Goal: Navigation & Orientation: Find specific page/section

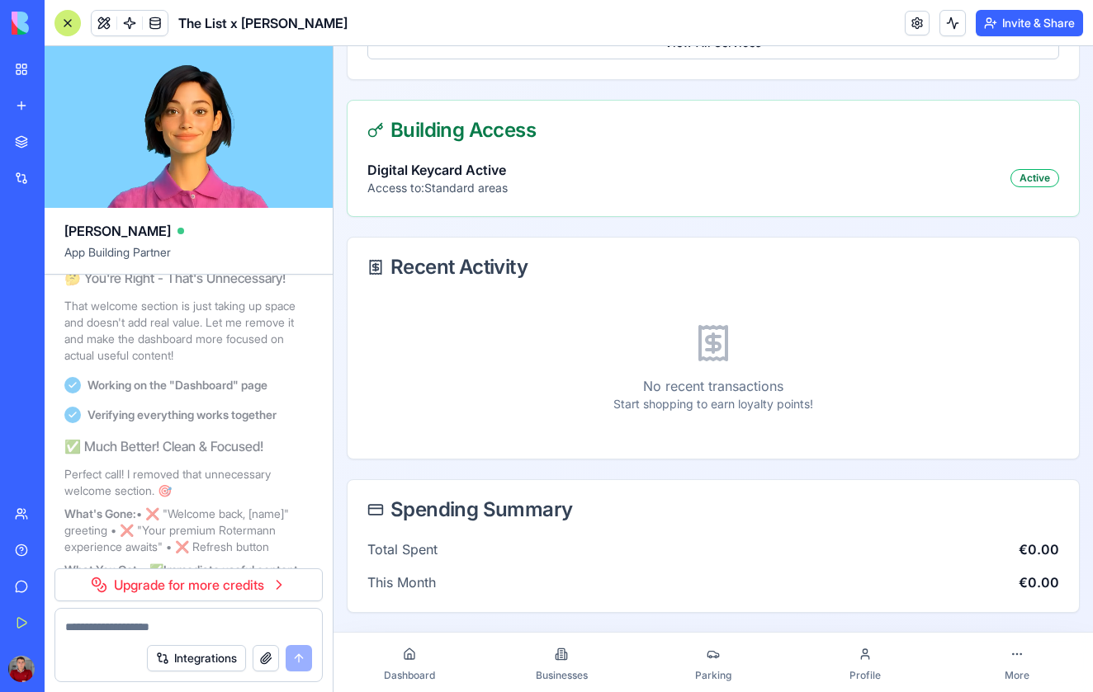
scroll to position [1083, 0]
click at [555, 669] on span "Businesses" at bounding box center [562, 675] width 52 height 13
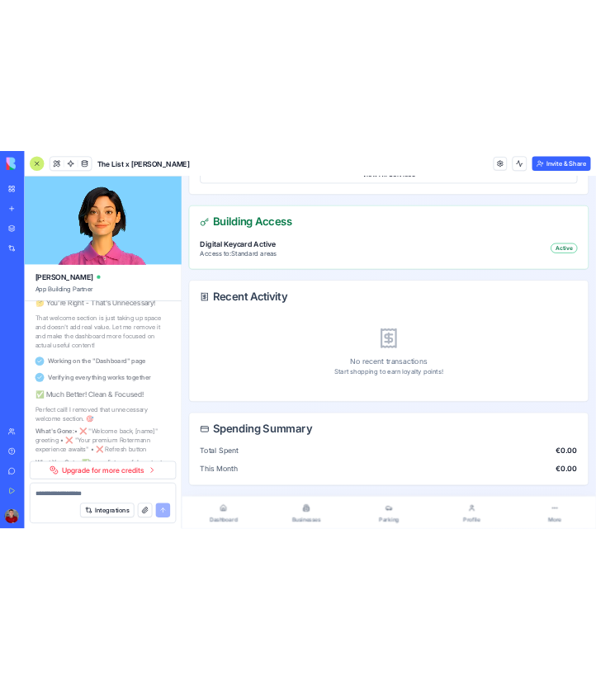
scroll to position [123, 0]
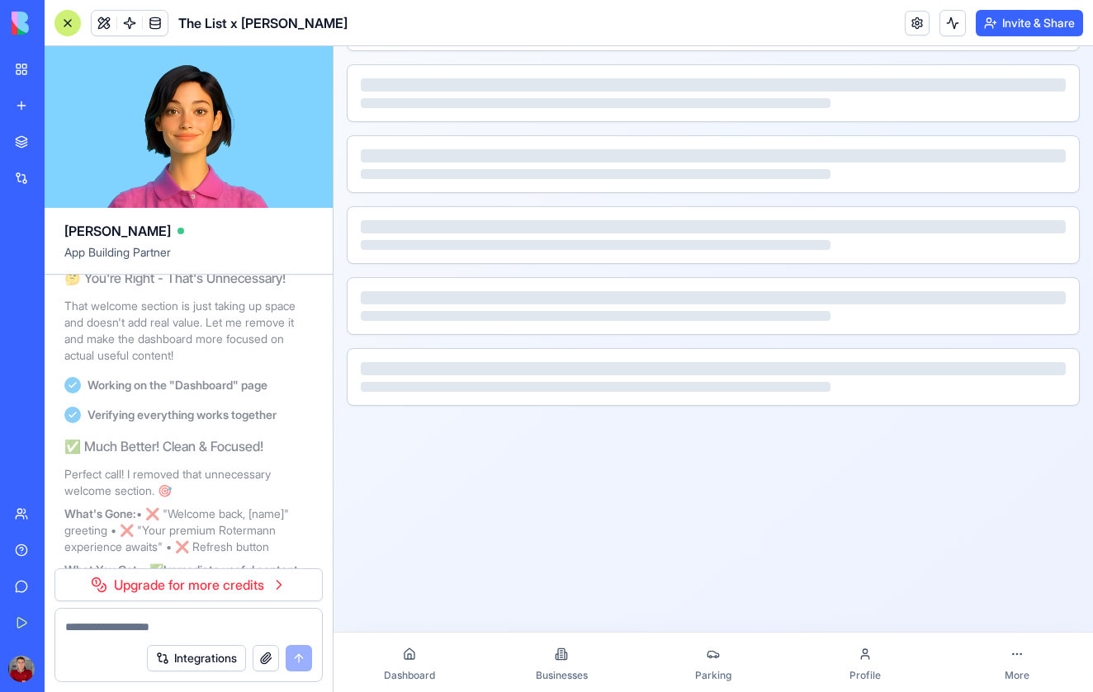
click at [439, 657] on link "Dashboard" at bounding box center [409, 662] width 152 height 53
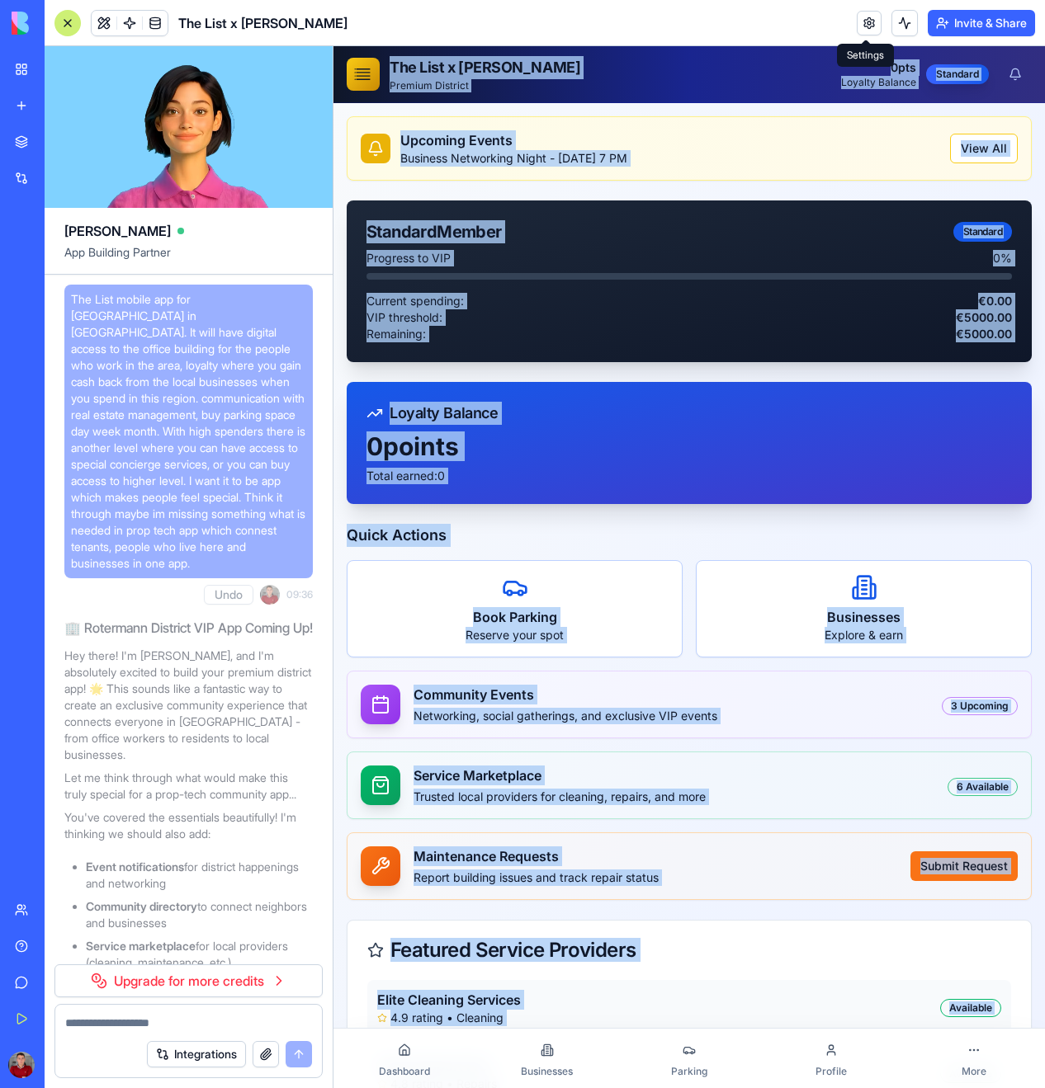
drag, startPoint x: 1022, startPoint y: 1025, endPoint x: -6, endPoint y: -92, distance: 1517.8
click at [333, 46] on html "The List x Rotermann Premium District 0 pts Loyalty Balance Standard Upcoming E…" at bounding box center [688, 910] width 711 height 1729
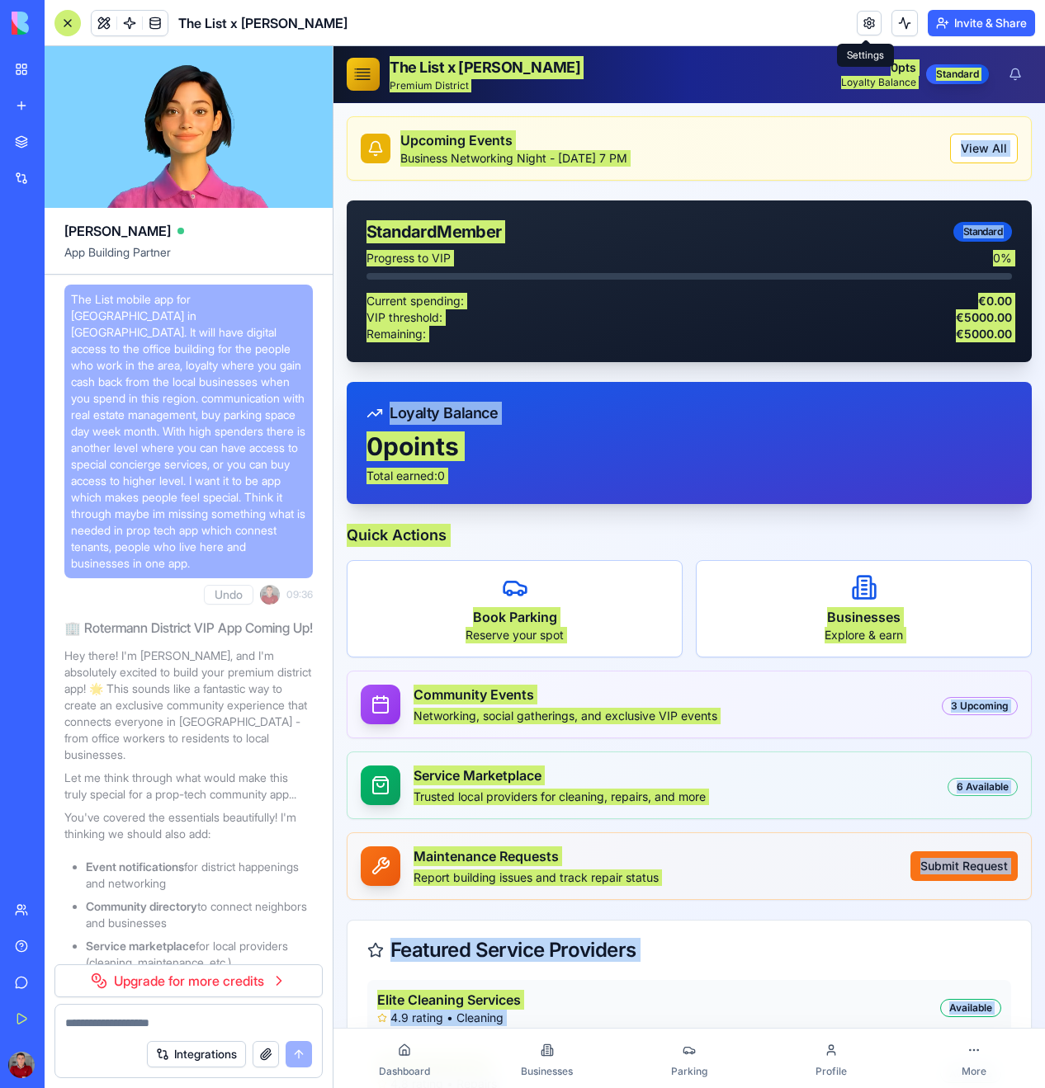
click at [333, 535] on div "[PERSON_NAME] App Building Partner The List mobile app for [GEOGRAPHIC_DATA] in…" at bounding box center [189, 567] width 289 height 1042
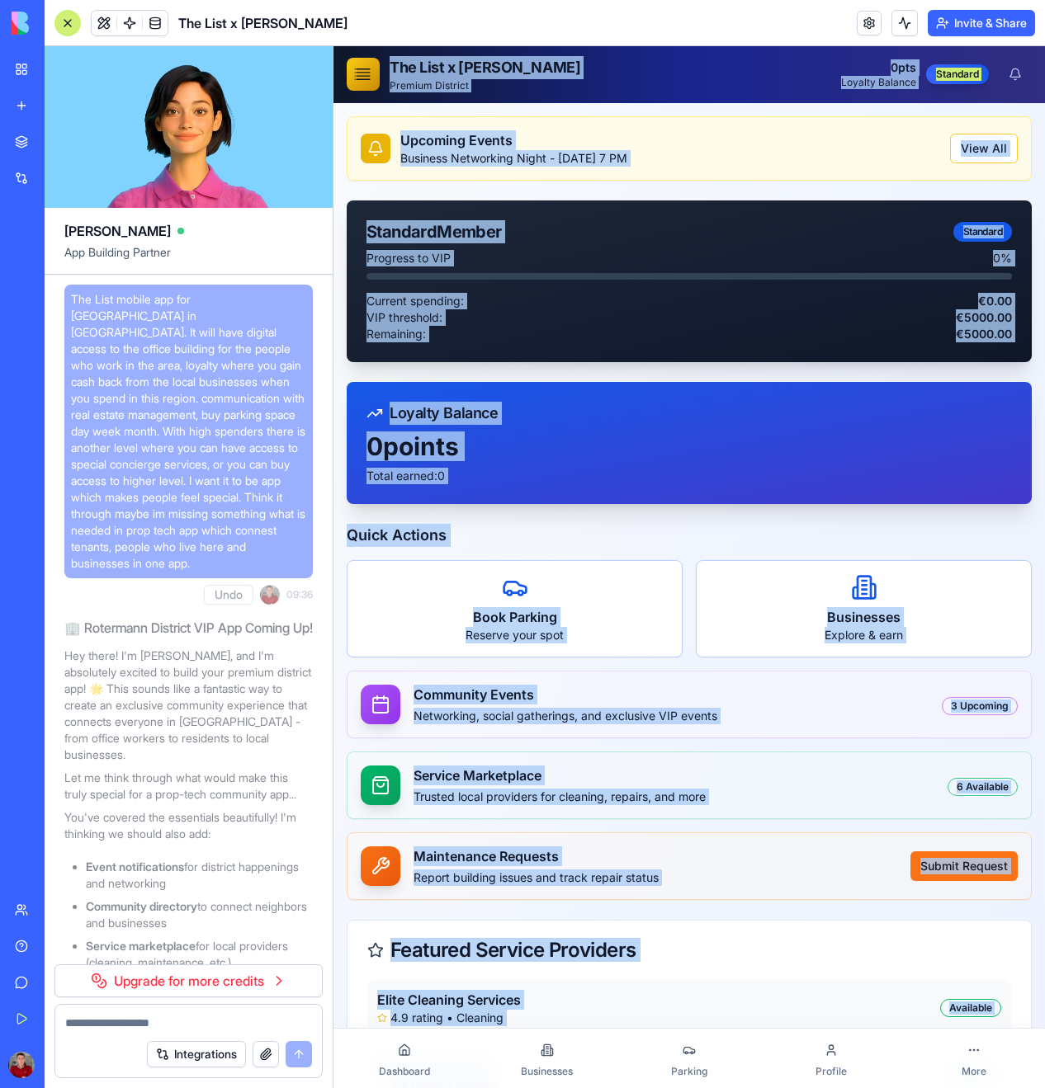
click at [342, 537] on div "Upcoming Events Business Networking Night - [DATE] 7 PM View All Standard Membe…" at bounding box center [688, 906] width 711 height 1606
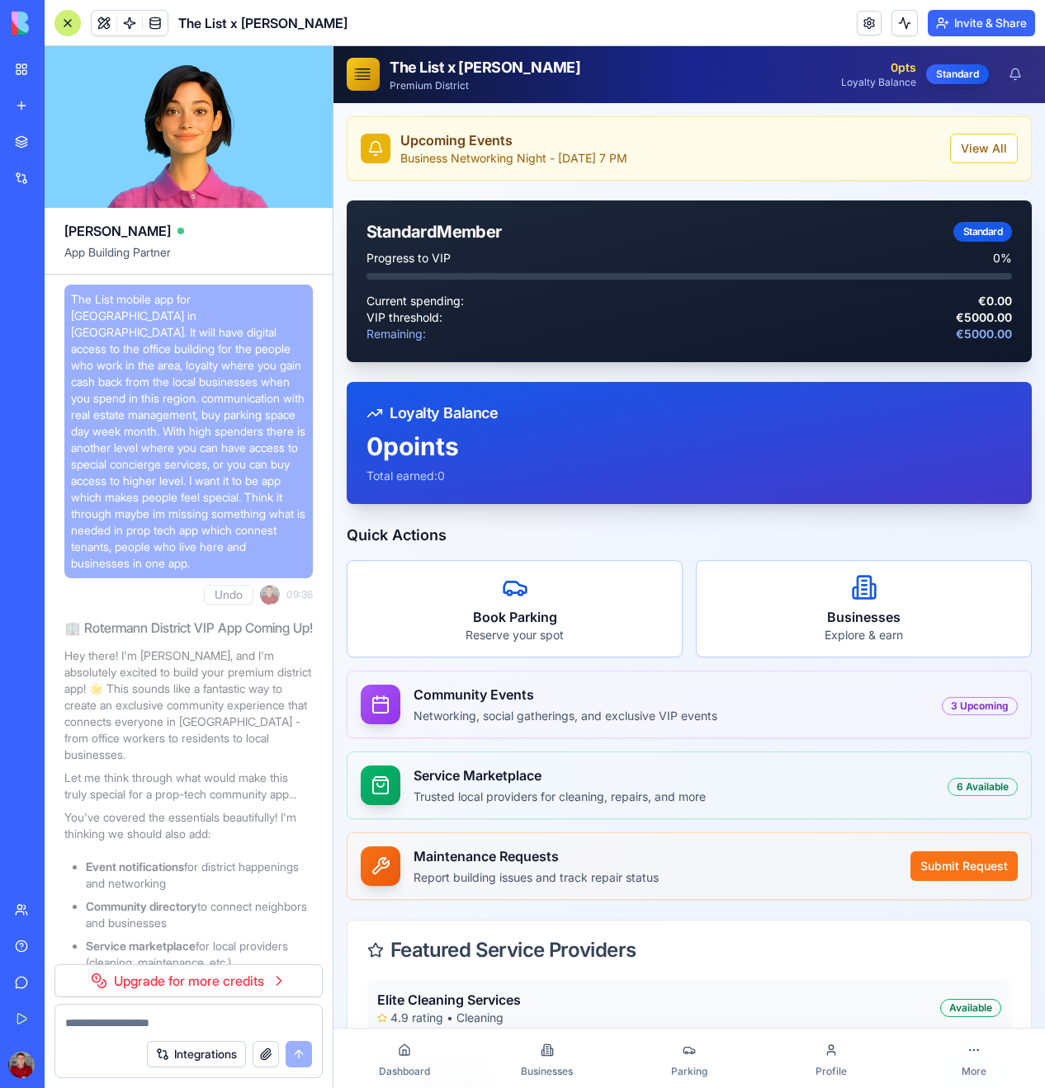
click at [345, 537] on div "Upcoming Events Business Networking Night - [DATE] 7 PM View All Standard Membe…" at bounding box center [688, 906] width 711 height 1606
drag, startPoint x: 666, startPoint y: 547, endPoint x: 730, endPoint y: 1040, distance: 496.8
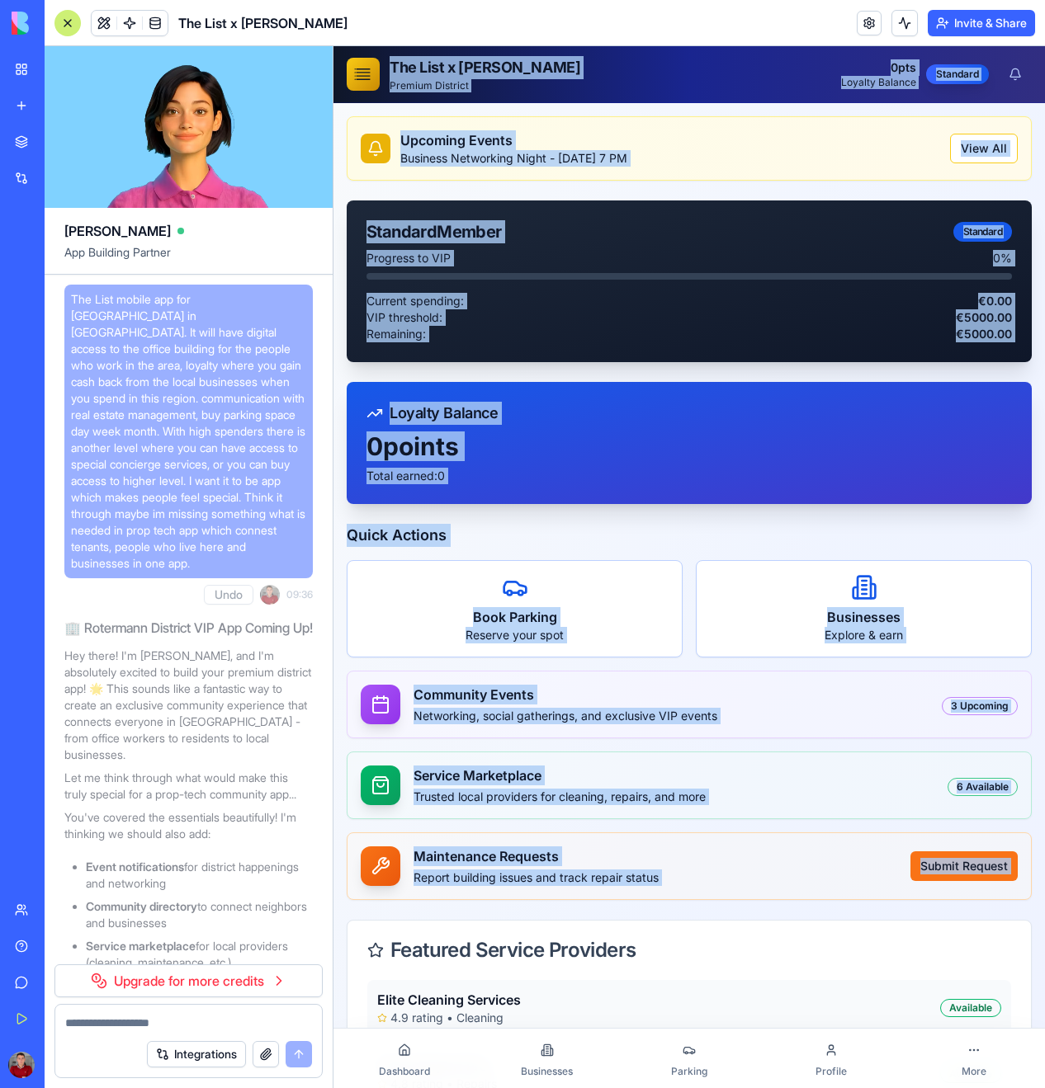
drag, startPoint x: 990, startPoint y: 914, endPoint x: 2, endPoint y: -92, distance: 1410.4
click at [333, 46] on html "The List x Rotermann Premium District 0 pts Loyalty Balance Standard Upcoming E…" at bounding box center [688, 910] width 711 height 1729
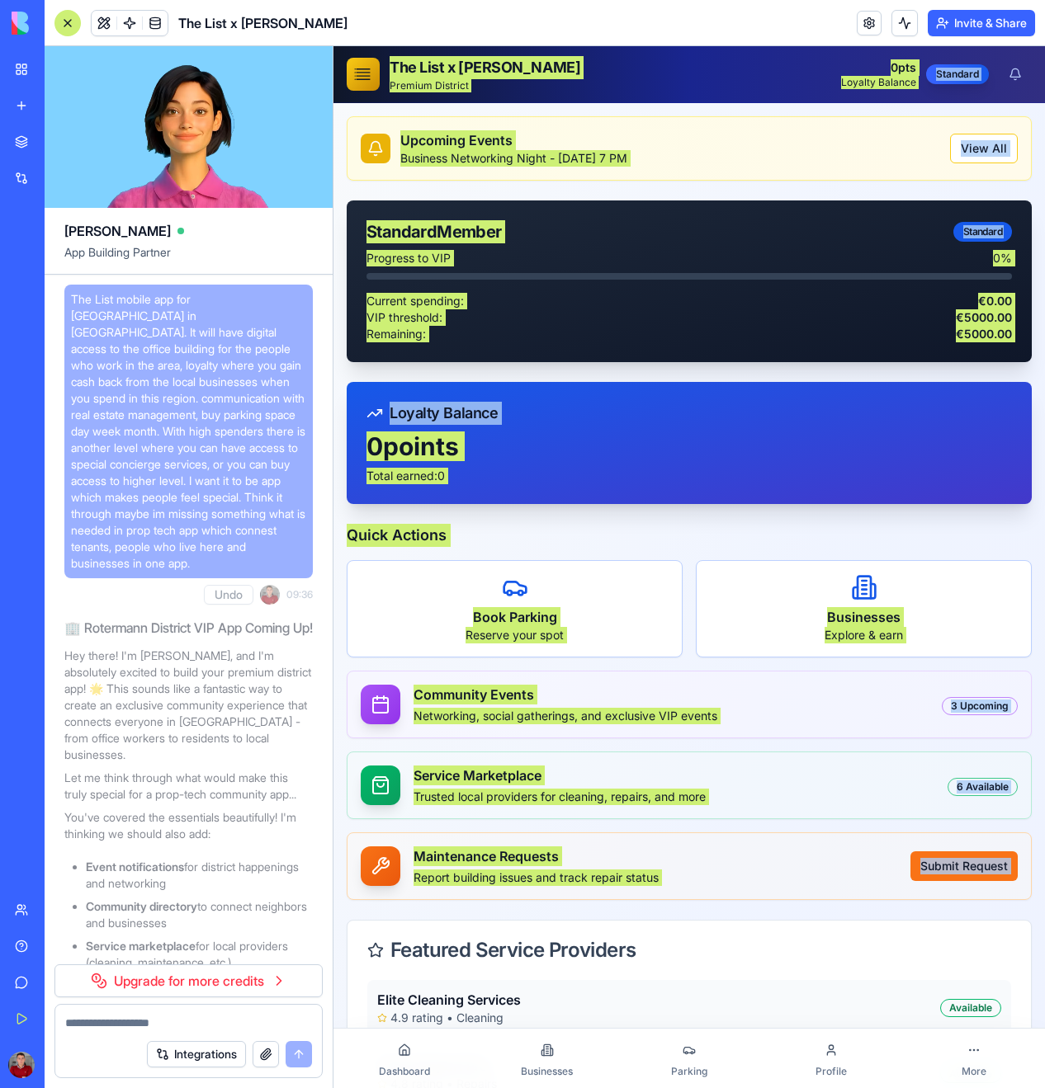
click at [333, 451] on div "[PERSON_NAME] App Building Partner The List mobile app for [GEOGRAPHIC_DATA] in…" at bounding box center [189, 567] width 289 height 1042
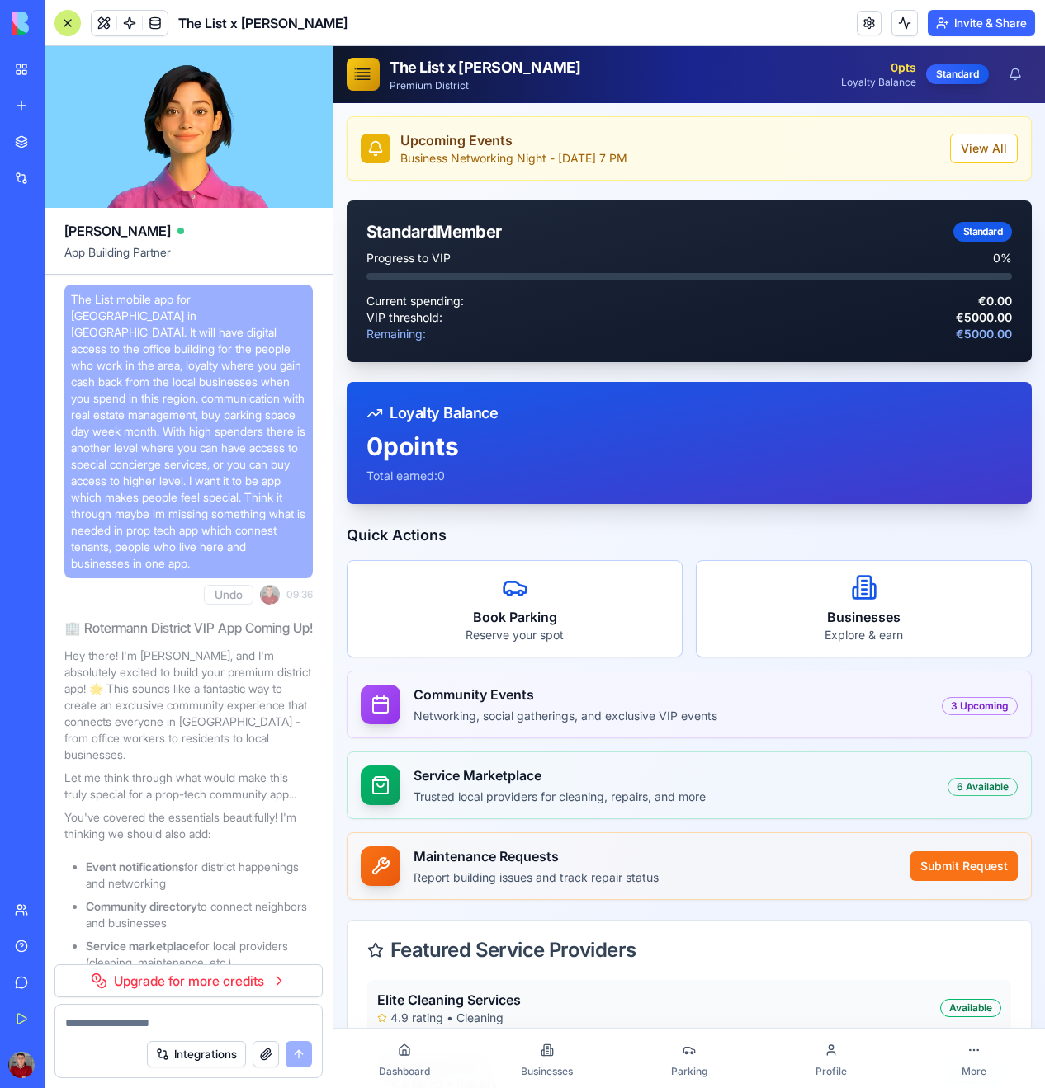
click at [335, 459] on div "Upcoming Events Business Networking Night - [DATE] 7 PM View All Standard Membe…" at bounding box center [688, 906] width 711 height 1606
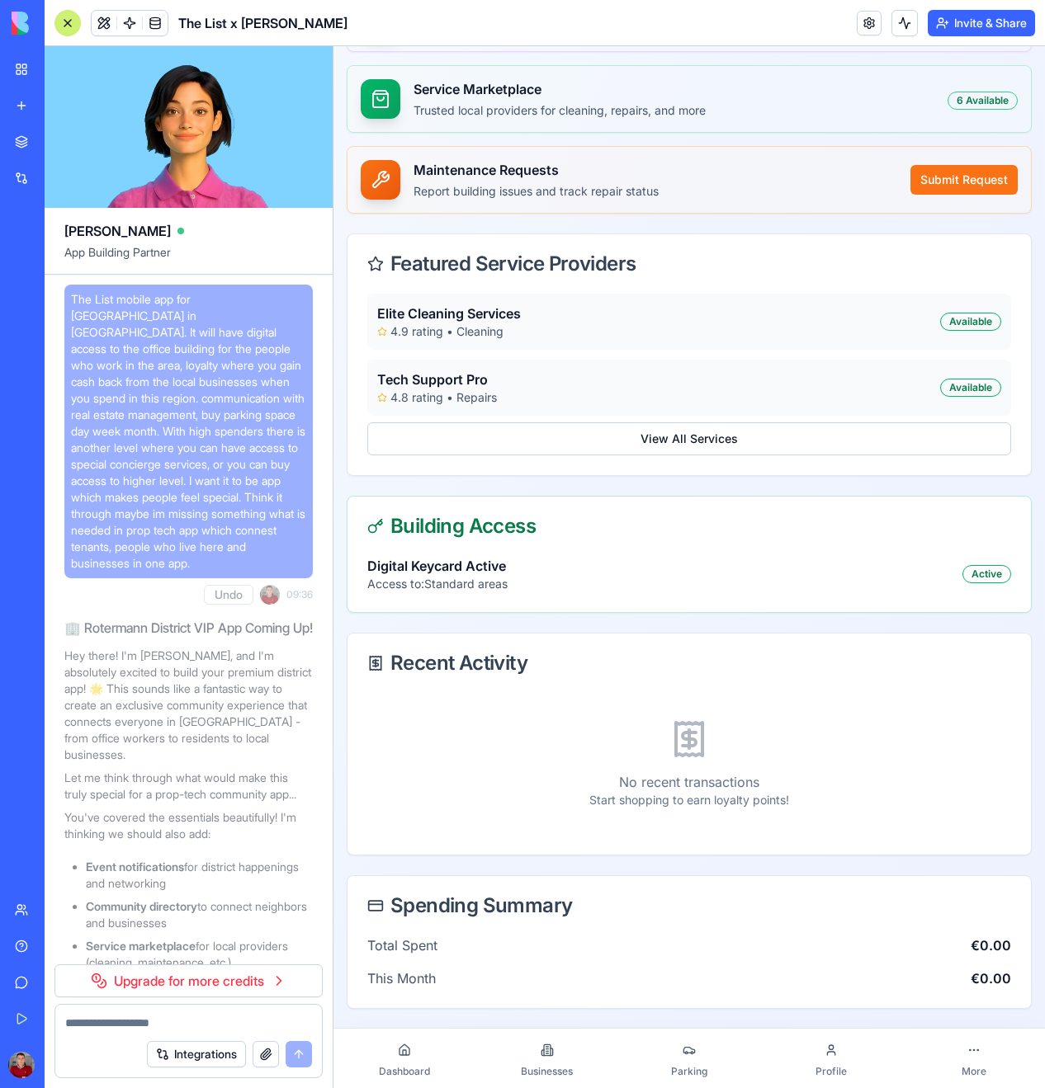
scroll to position [687, 0]
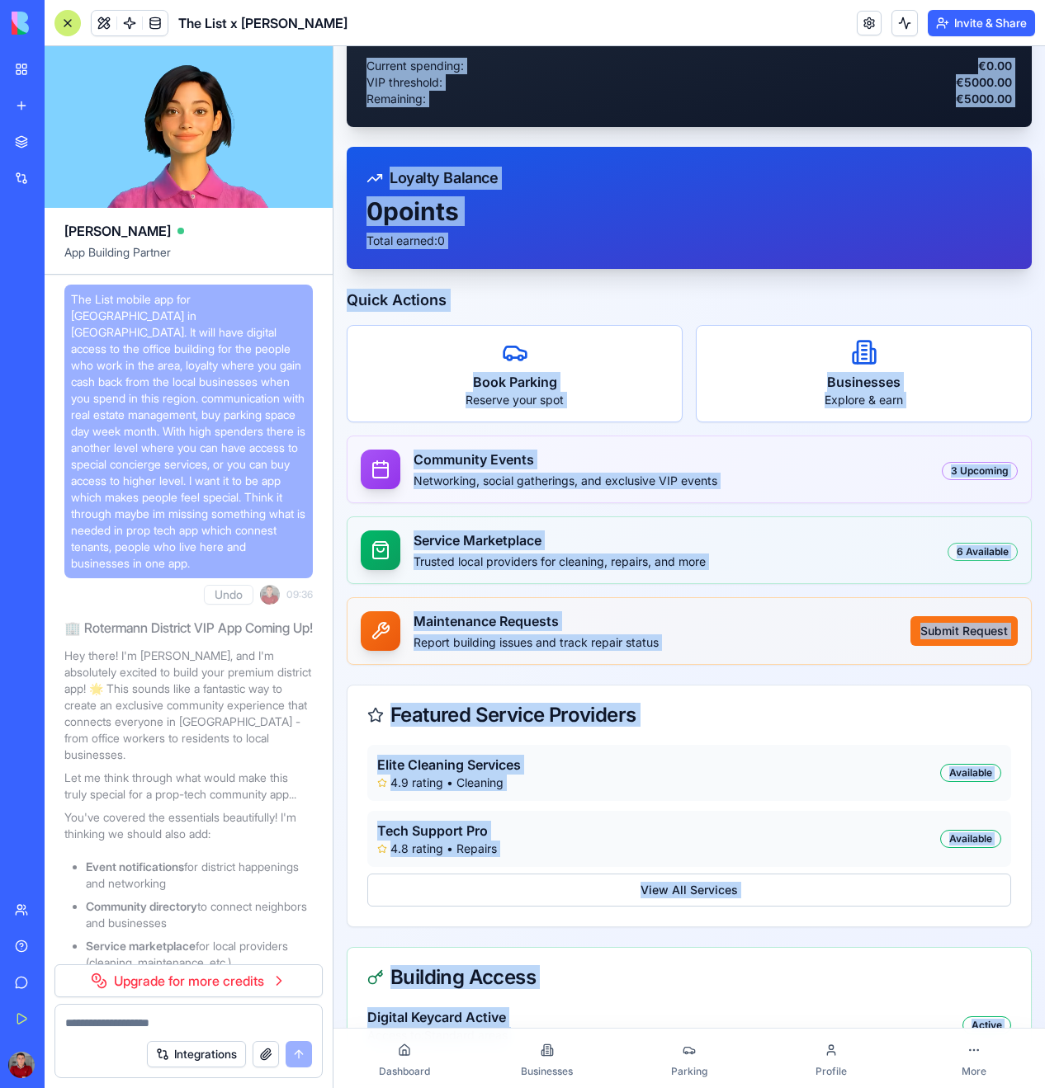
drag, startPoint x: 1031, startPoint y: 1025, endPoint x: -6, endPoint y: -92, distance: 1524.0
click at [333, 0] on html "The List x Rotermann Premium District 0 pts Loyalty Balance Standard Upcoming E…" at bounding box center [688, 675] width 711 height 1729
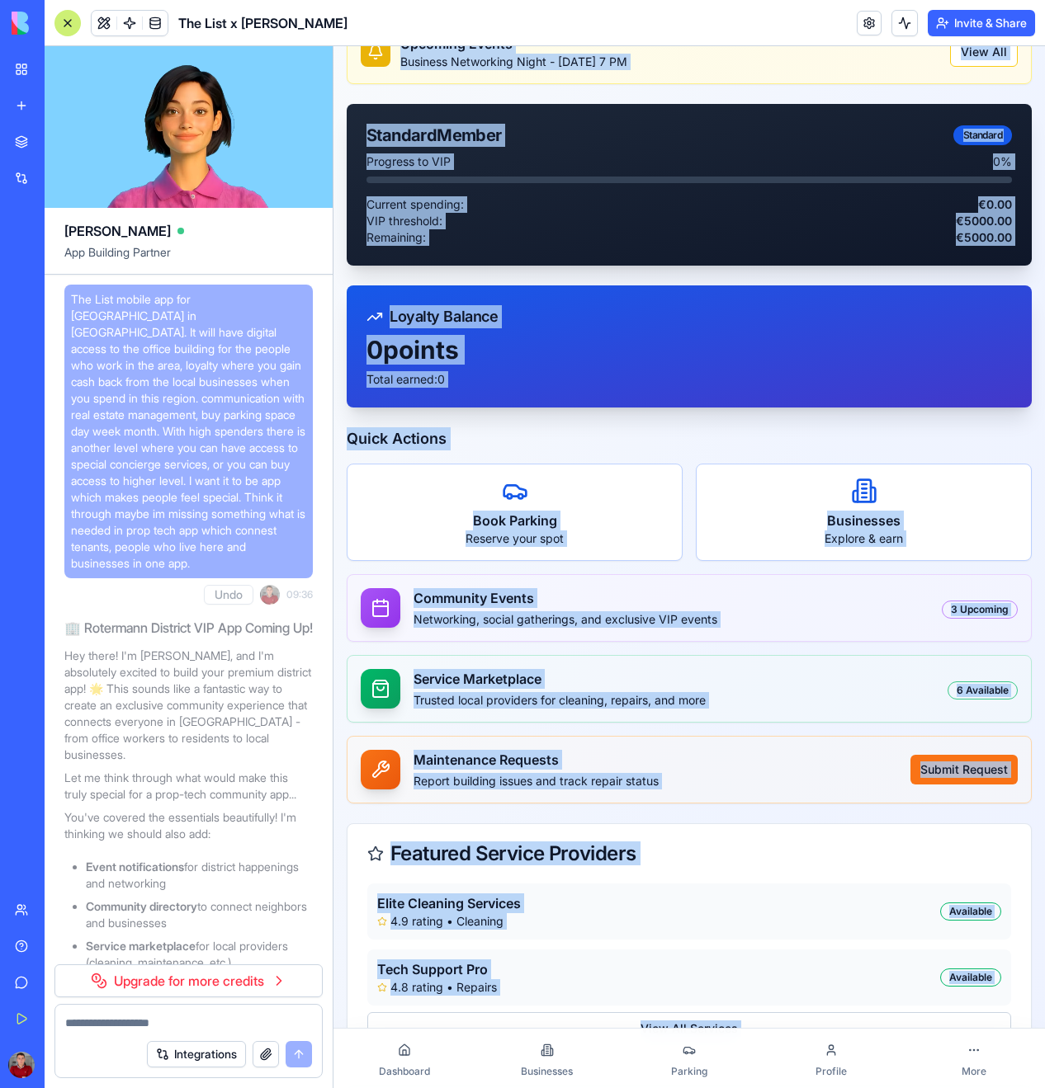
click at [333, 276] on div "Upcoming Events Business Networking Night - [DATE] 7 PM View All Standard Membe…" at bounding box center [688, 810] width 711 height 1606
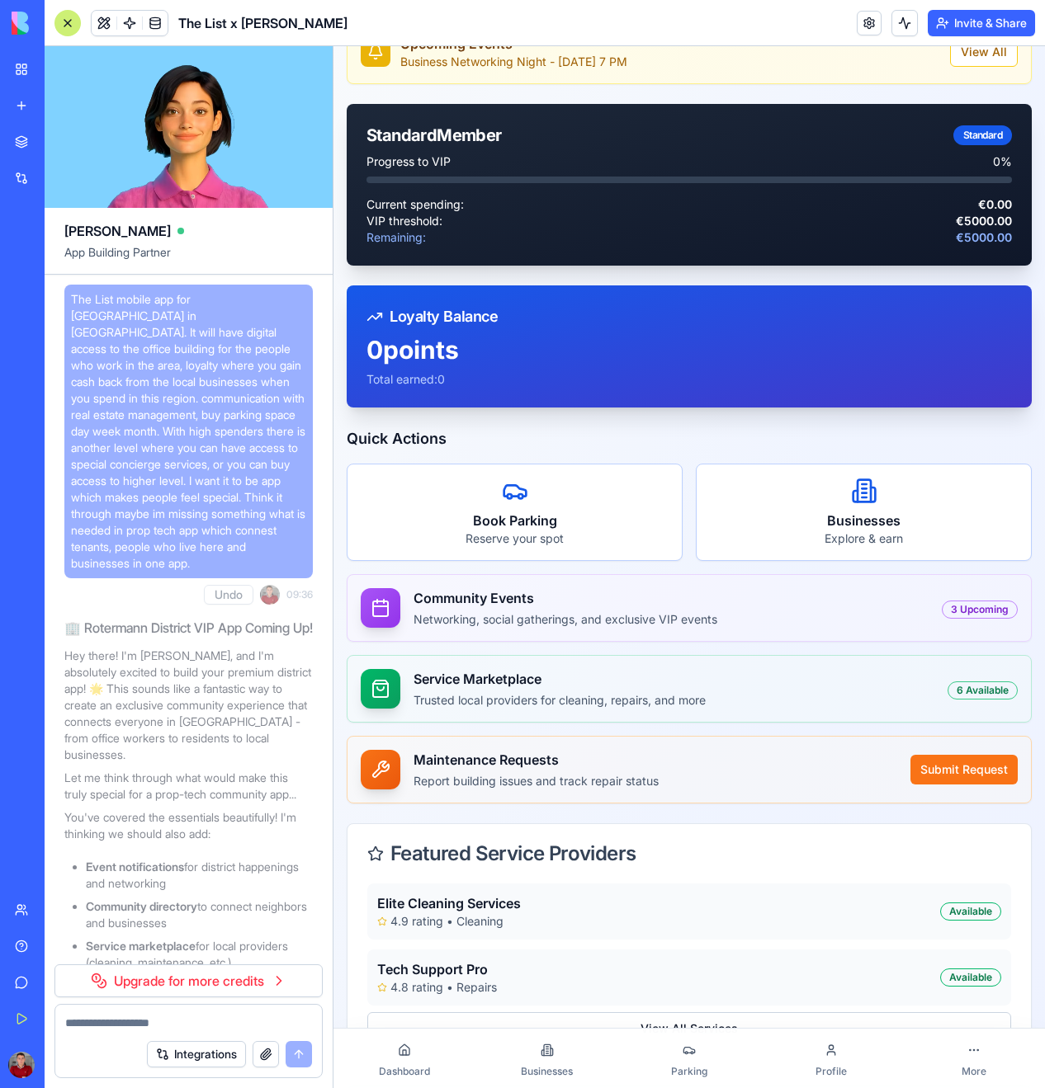
click at [338, 291] on div "Upcoming Events Business Networking Night - [DATE] 7 PM View All Standard Membe…" at bounding box center [688, 810] width 711 height 1606
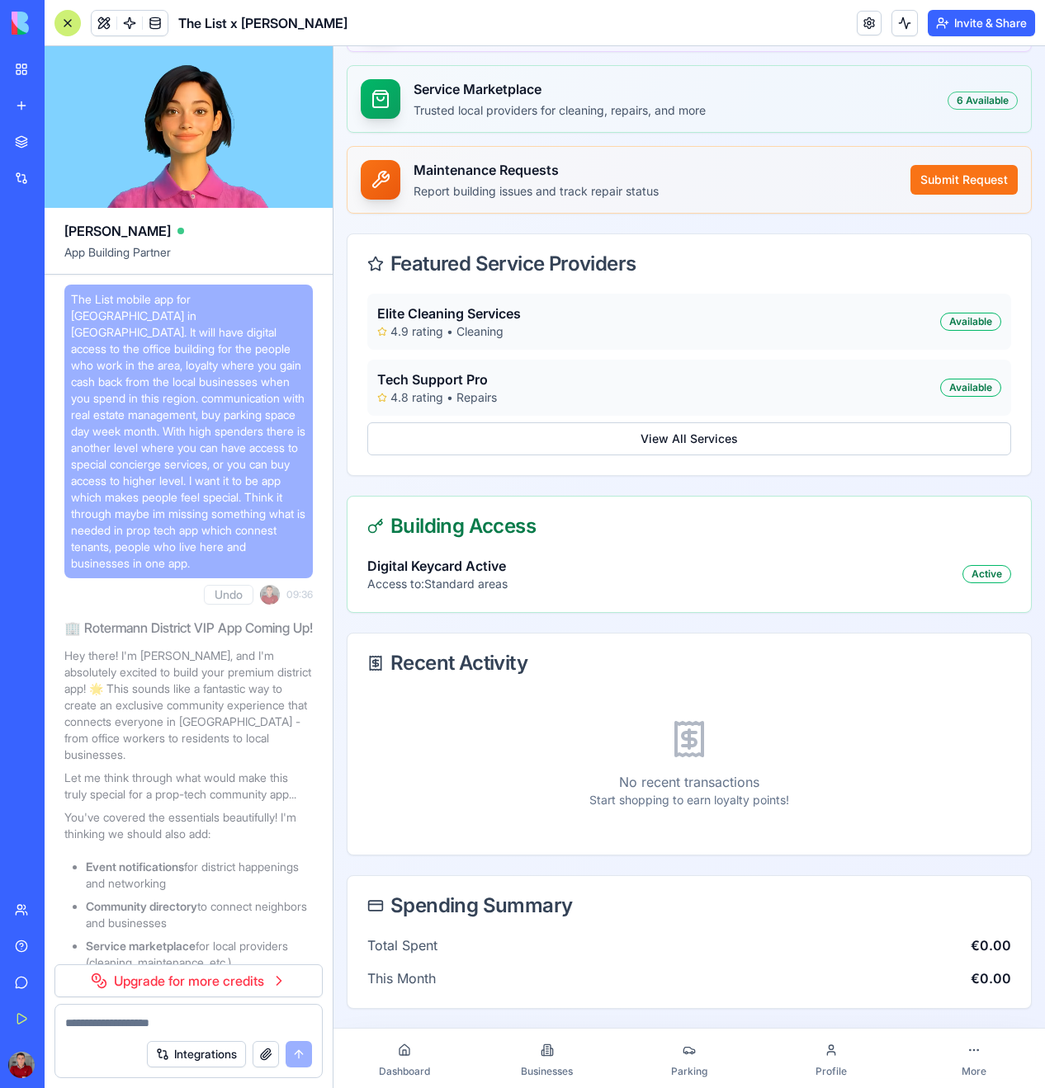
scroll to position [0, 0]
click at [819, 692] on p "Start shopping to earn loyalty points!" at bounding box center [689, 800] width 644 height 17
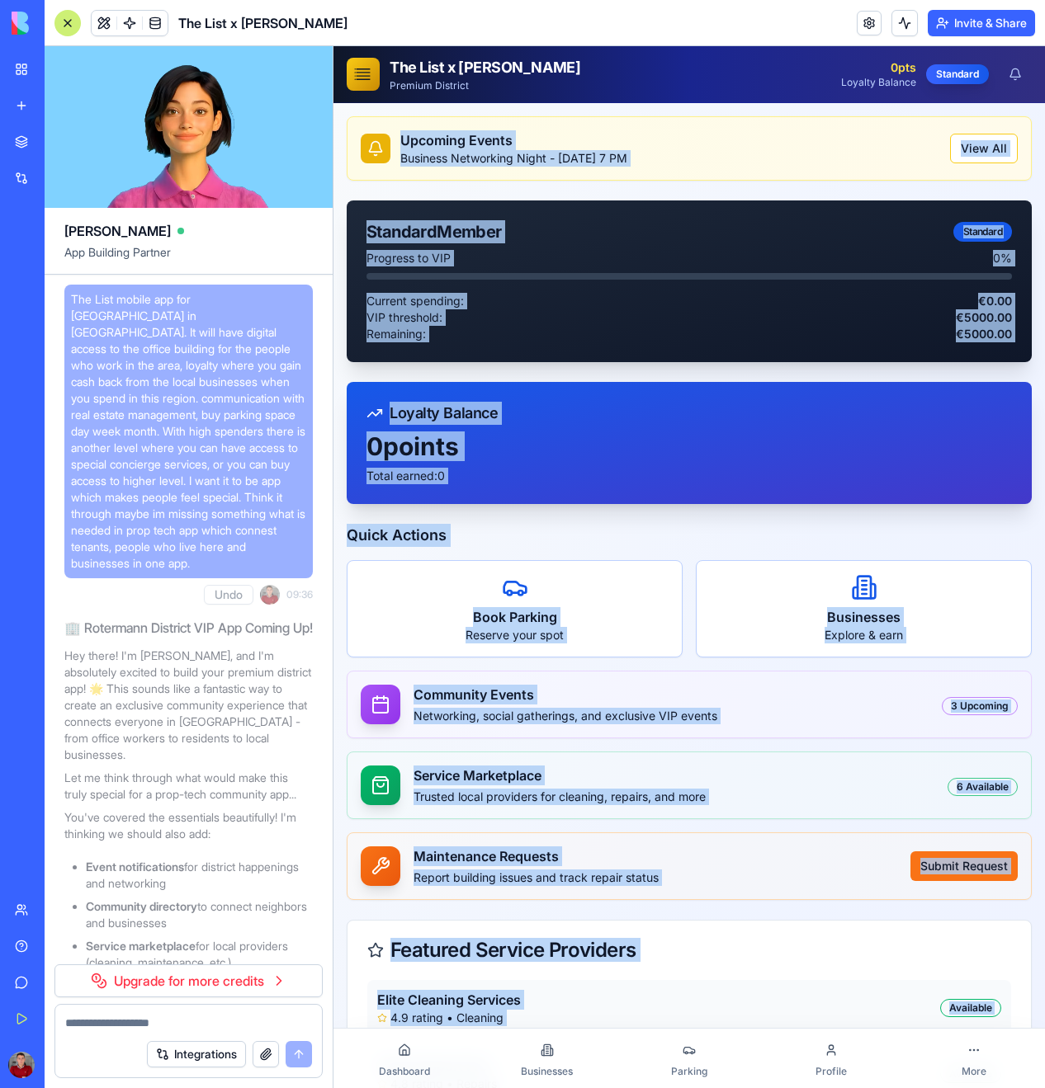
drag, startPoint x: 371, startPoint y: 106, endPoint x: 885, endPoint y: 1184, distance: 1194.8
click at [885, 692] on html "The List x Rotermann Premium District 0 pts Loyalty Balance Standard Upcoming E…" at bounding box center [688, 910] width 711 height 1729
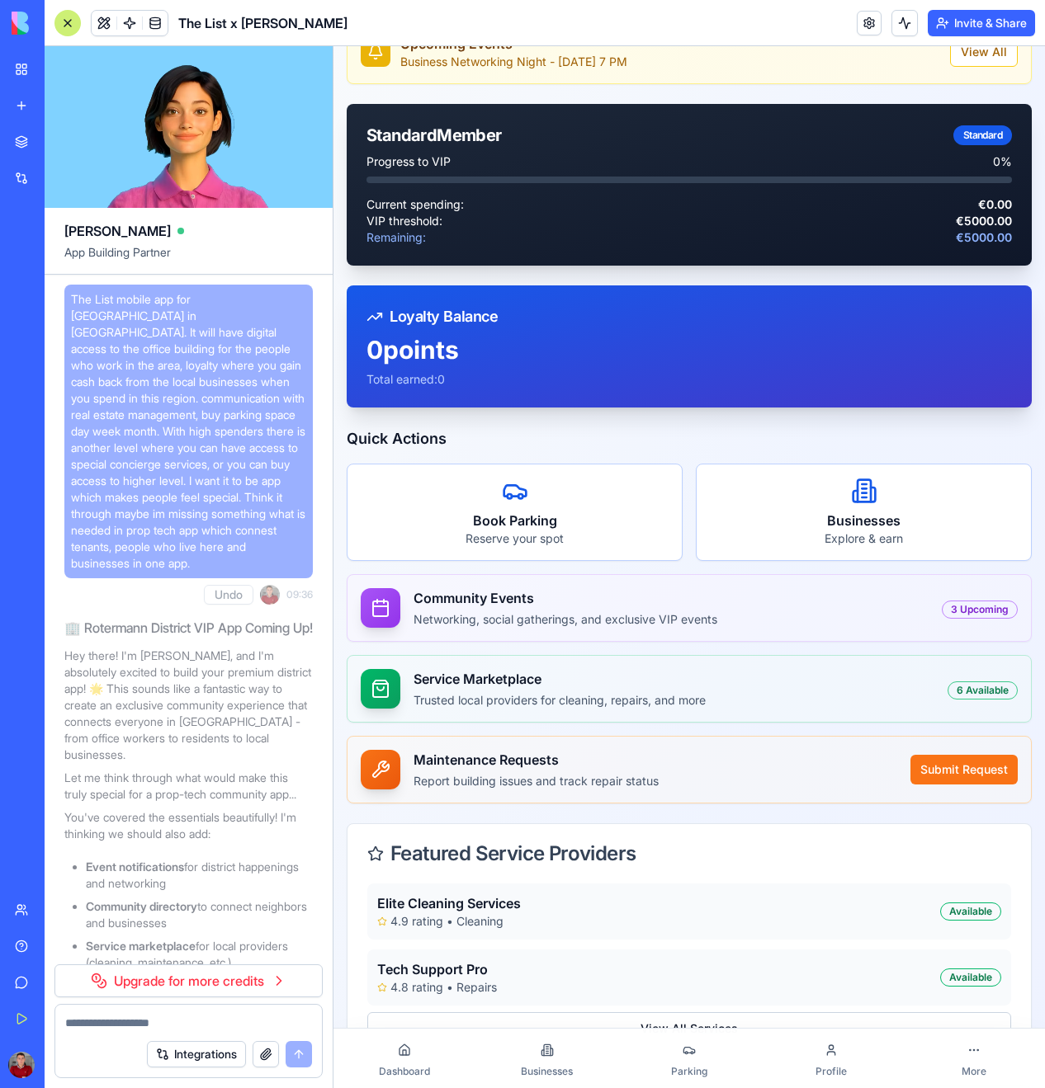
click at [980, 692] on div "Featured Service Providers" at bounding box center [688, 853] width 683 height 59
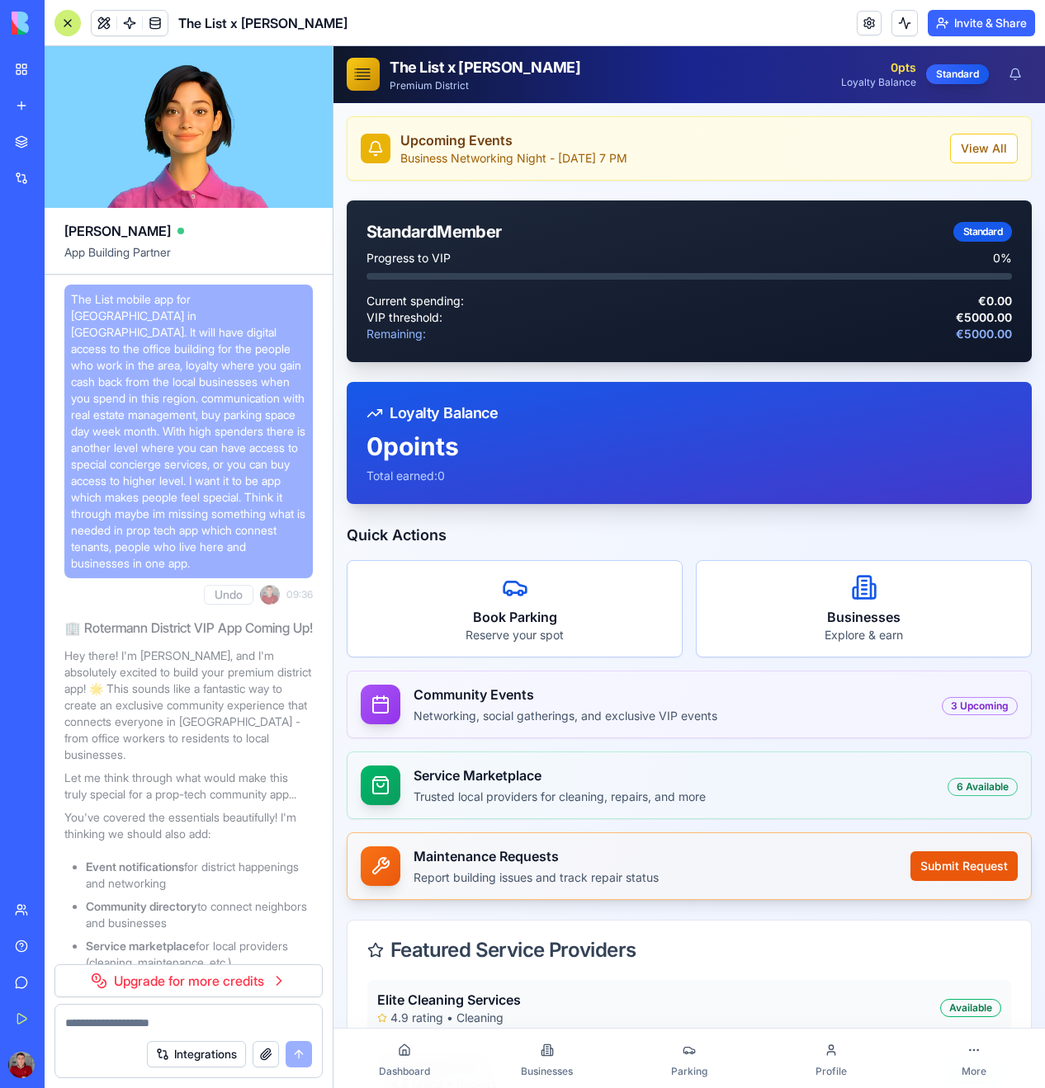
scroll to position [0, 0]
